Goal: Task Accomplishment & Management: Use online tool/utility

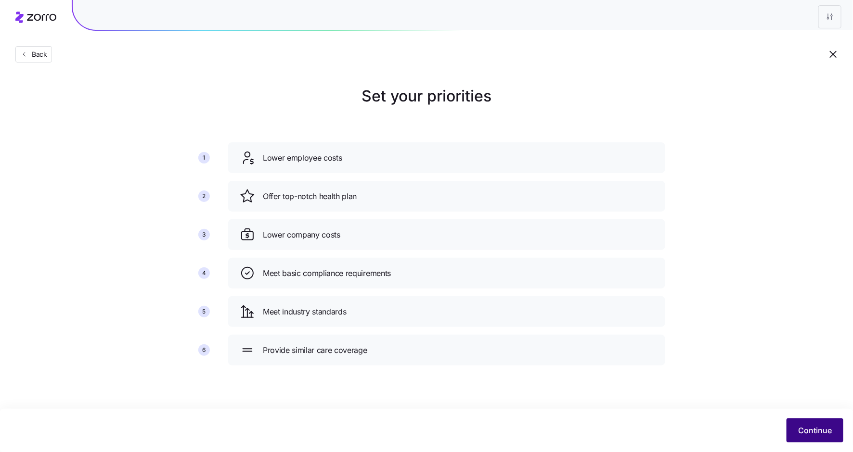
click at [812, 441] on button "Continue" at bounding box center [815, 431] width 57 height 24
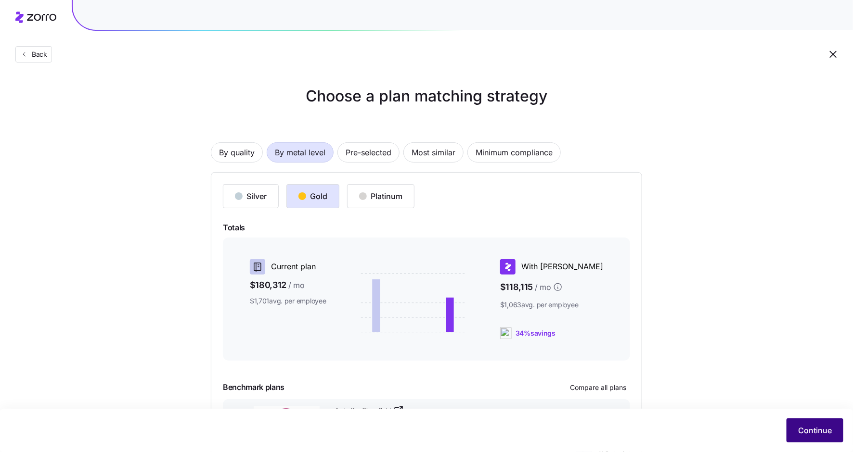
click at [812, 426] on span "Continue" at bounding box center [815, 431] width 34 height 12
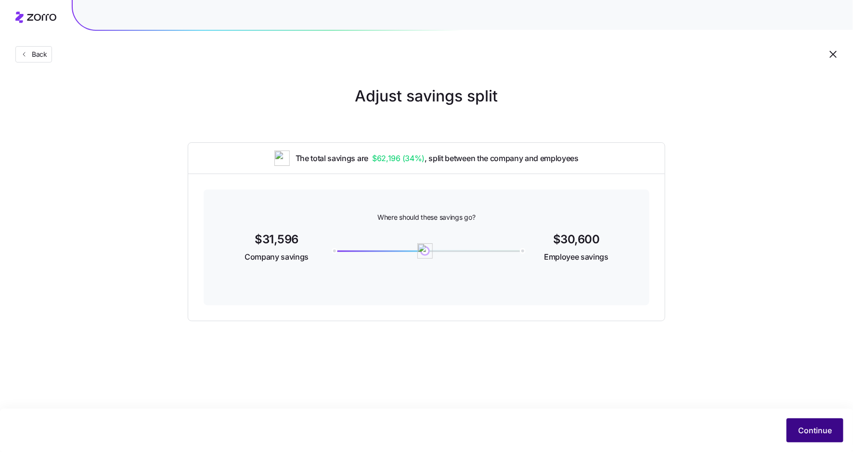
click at [810, 428] on span "Continue" at bounding box center [815, 431] width 34 height 12
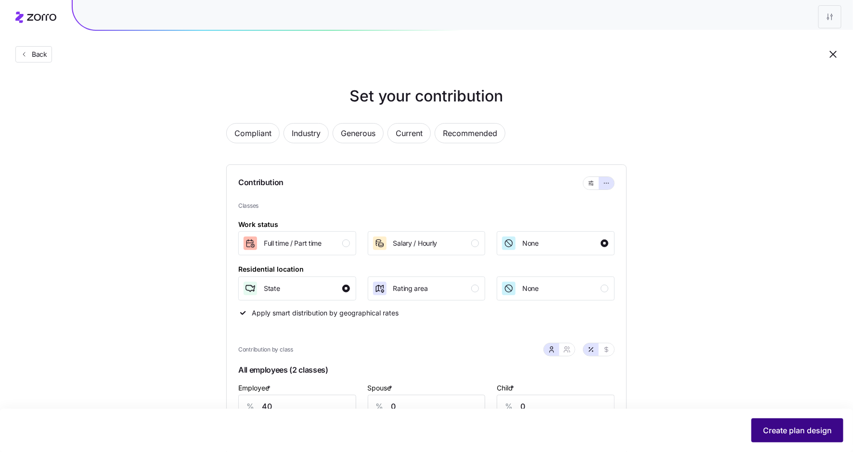
click at [799, 434] on span "Create plan design" at bounding box center [797, 431] width 69 height 12
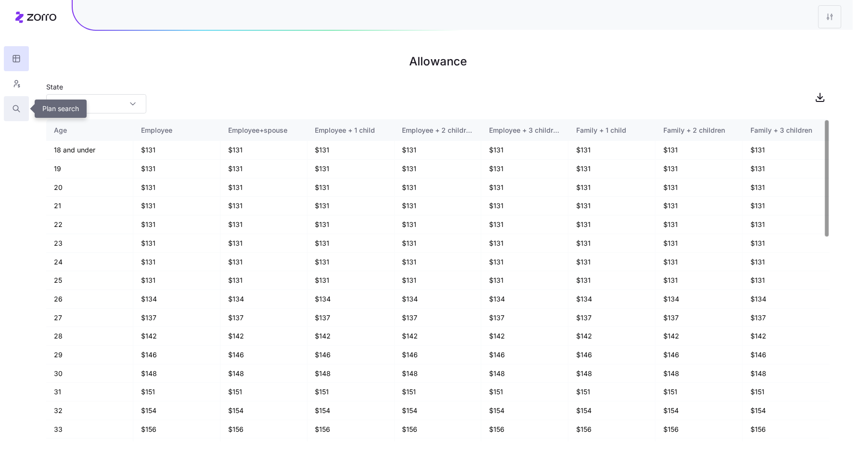
click at [13, 110] on icon "button" at bounding box center [16, 109] width 9 height 10
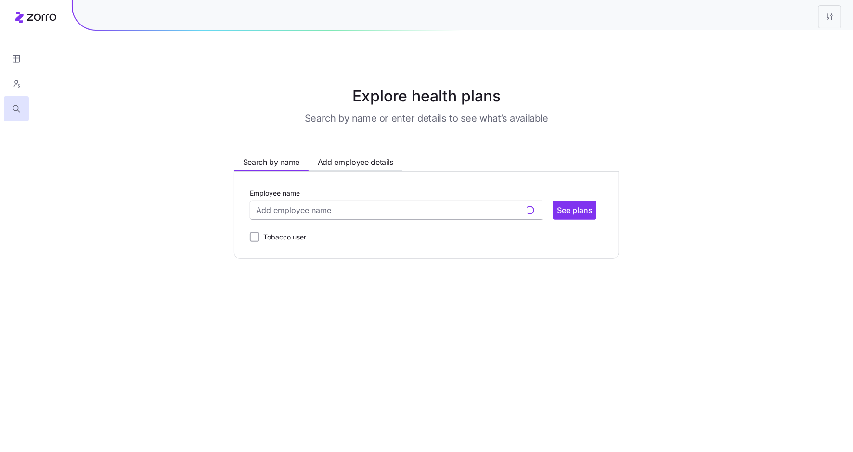
click at [326, 213] on input "Employee name" at bounding box center [397, 210] width 294 height 19
click at [364, 211] on input "Employee name" at bounding box center [397, 210] width 294 height 19
click at [335, 232] on div "[PERSON_NAME] ( 39 ) 98198" at bounding box center [396, 240] width 289 height 28
type input "[PERSON_NAME]"
click at [574, 205] on span "See plans" at bounding box center [575, 211] width 36 height 12
